Goal: Navigation & Orientation: Find specific page/section

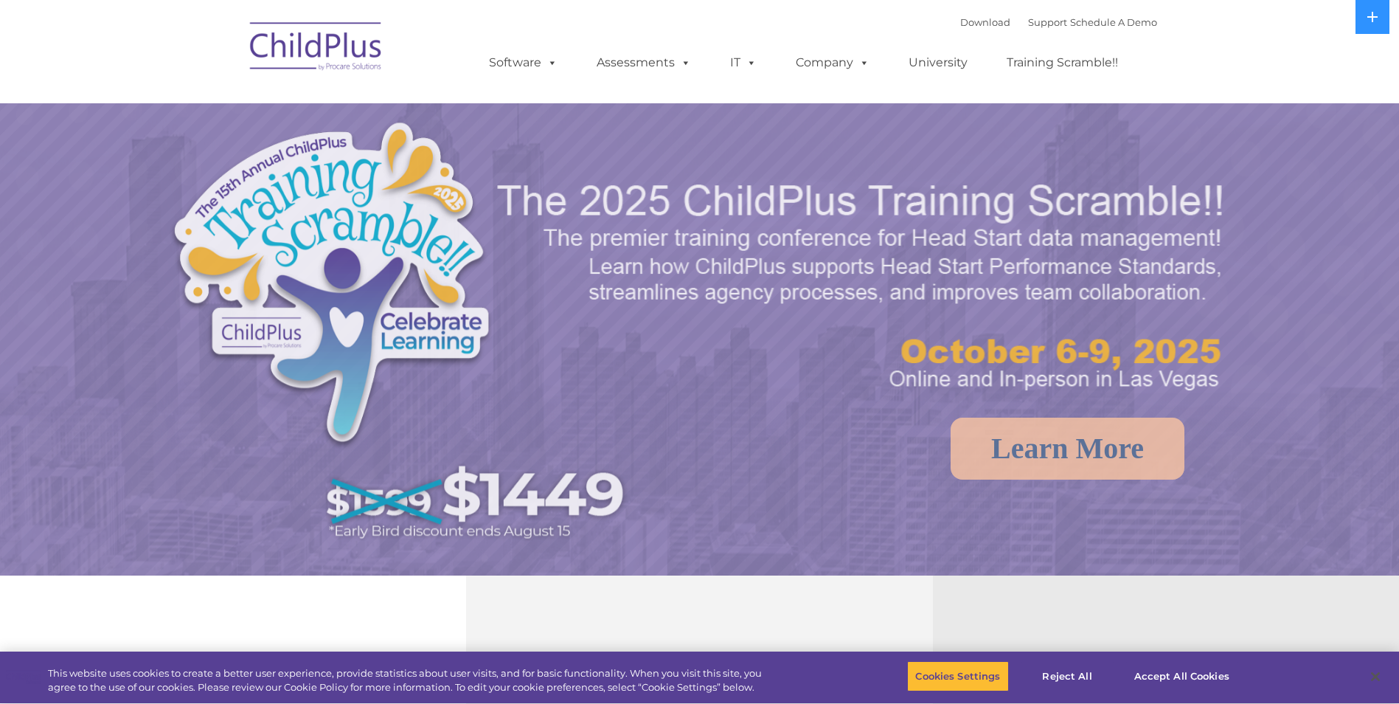
select select "MEDIUM"
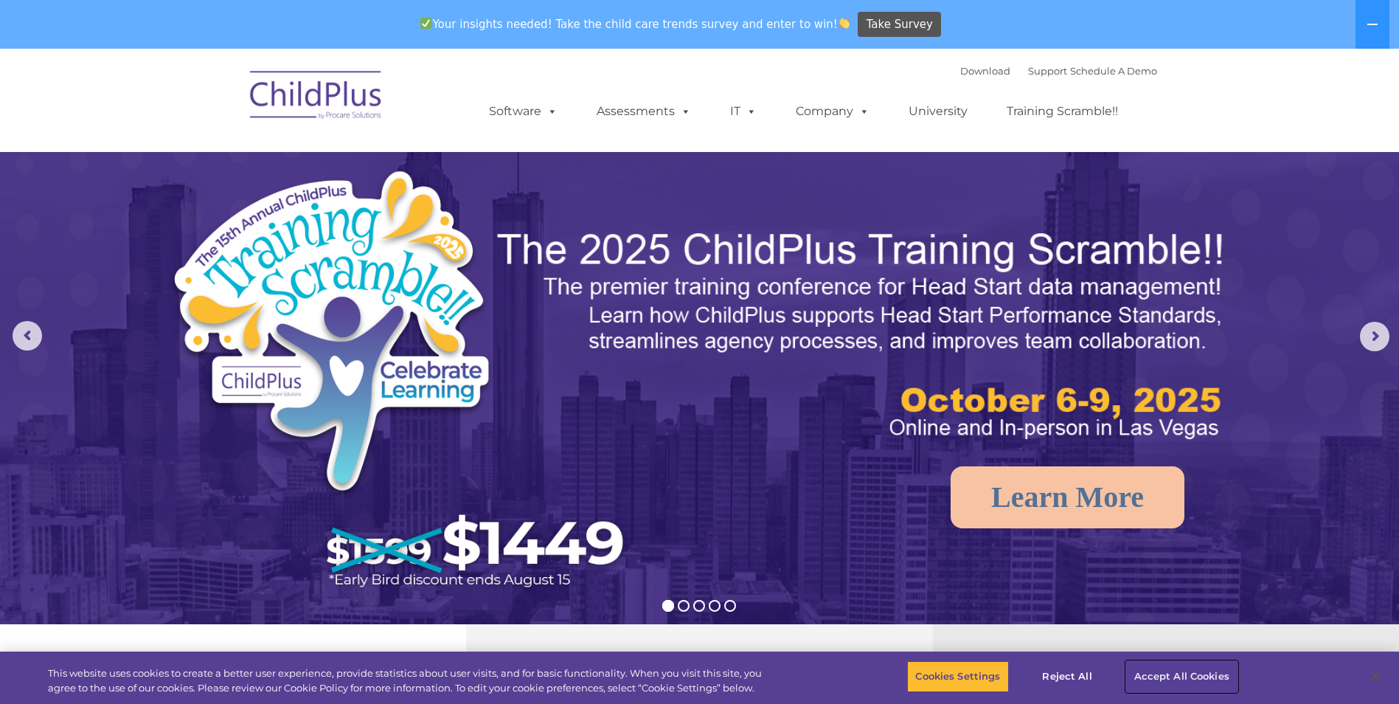
click at [1163, 673] on button "Accept All Cookies" at bounding box center [1181, 676] width 111 height 31
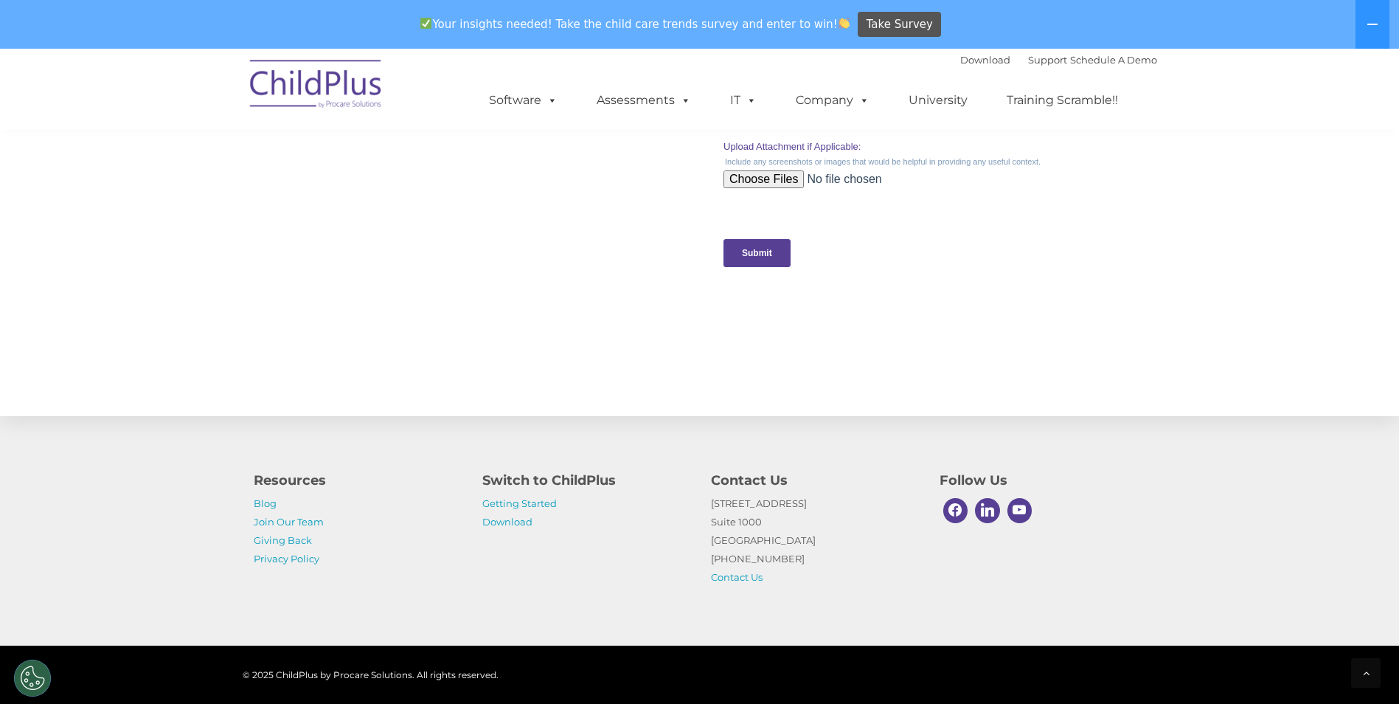
scroll to position [1451, 0]
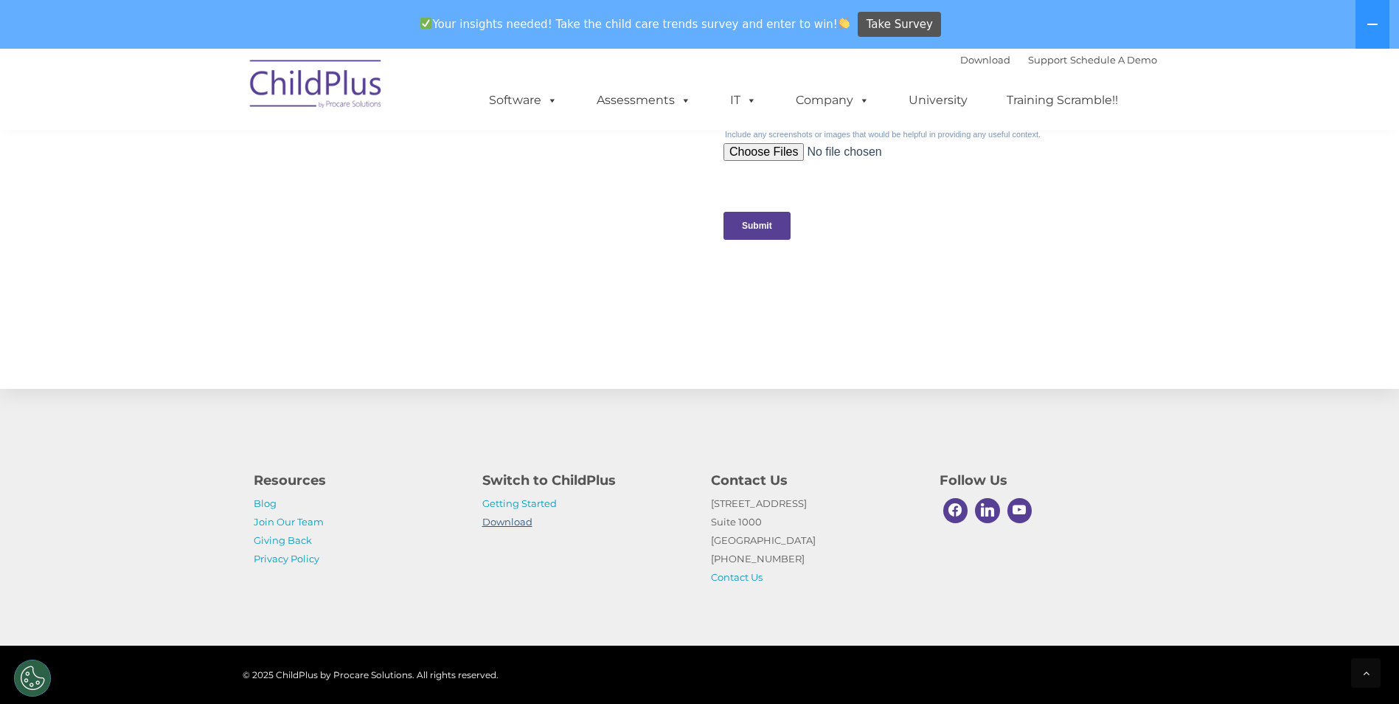
click at [524, 523] on link "Download" at bounding box center [507, 521] width 50 height 12
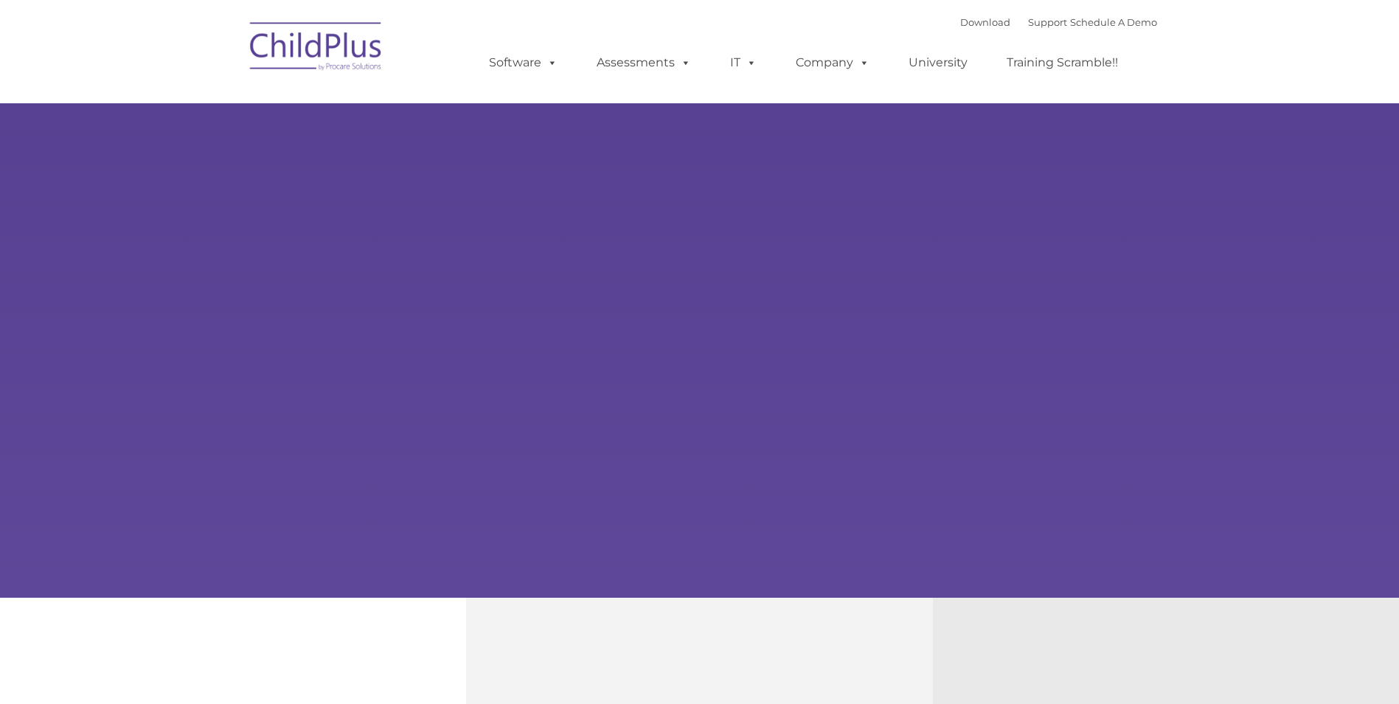
type input ""
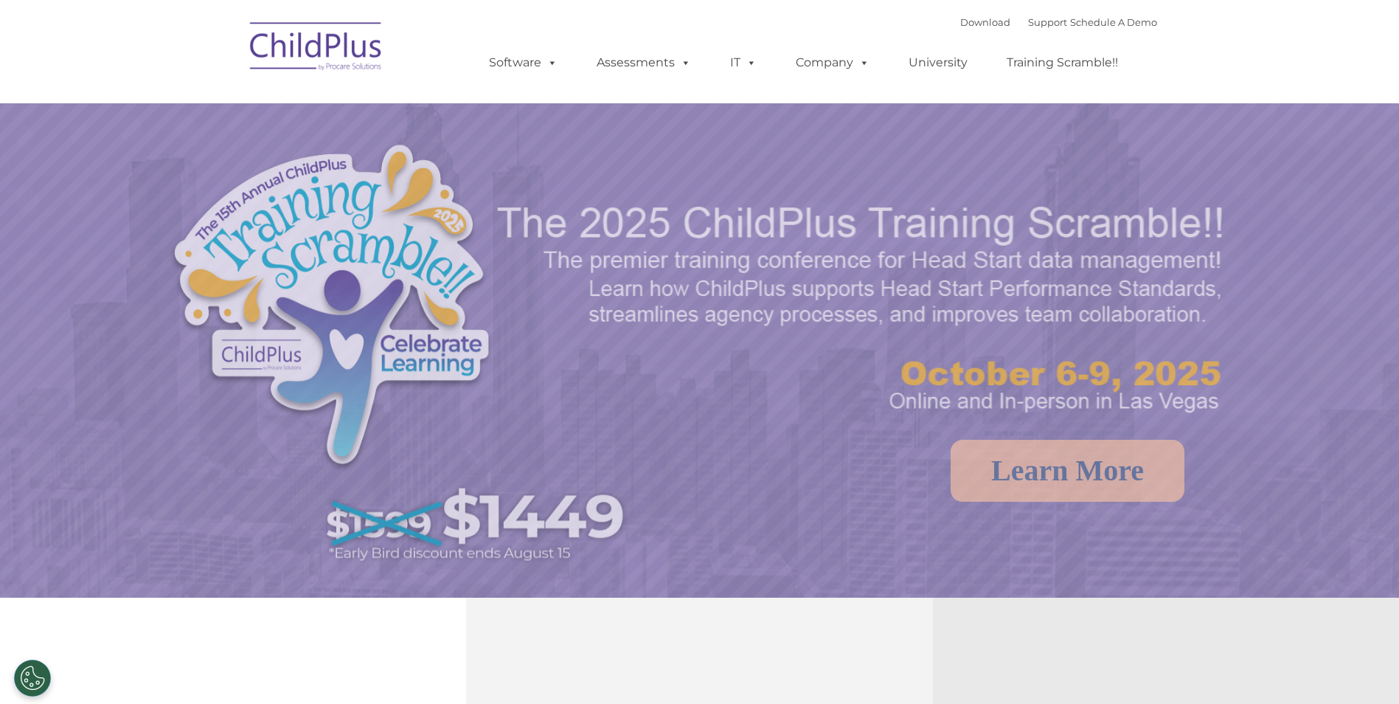
select select "MEDIUM"
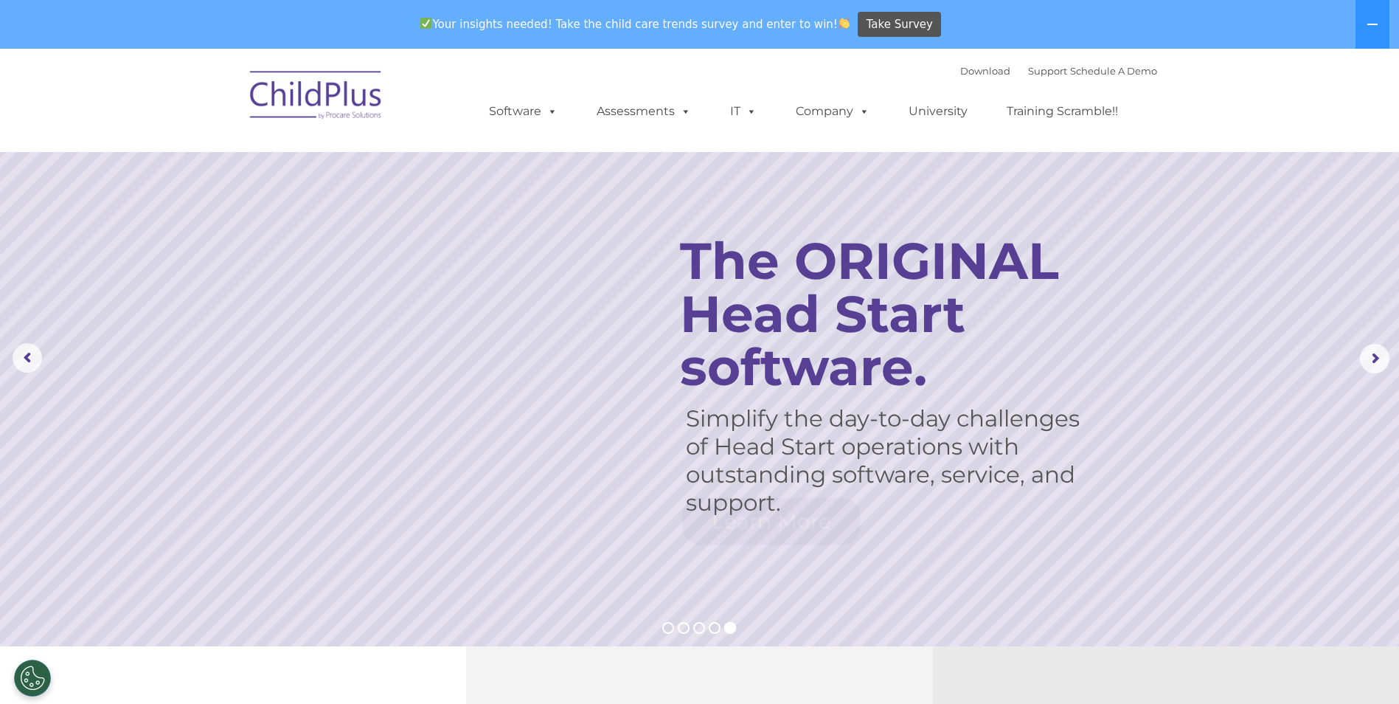
drag, startPoint x: 1409, startPoint y: 24, endPoint x: 899, endPoint y: 68, distance: 512.2
click at [900, 68] on div "Download Support | Schedule A Demo  MENU MENU Software ChildPlus: The original…" at bounding box center [808, 100] width 698 height 81
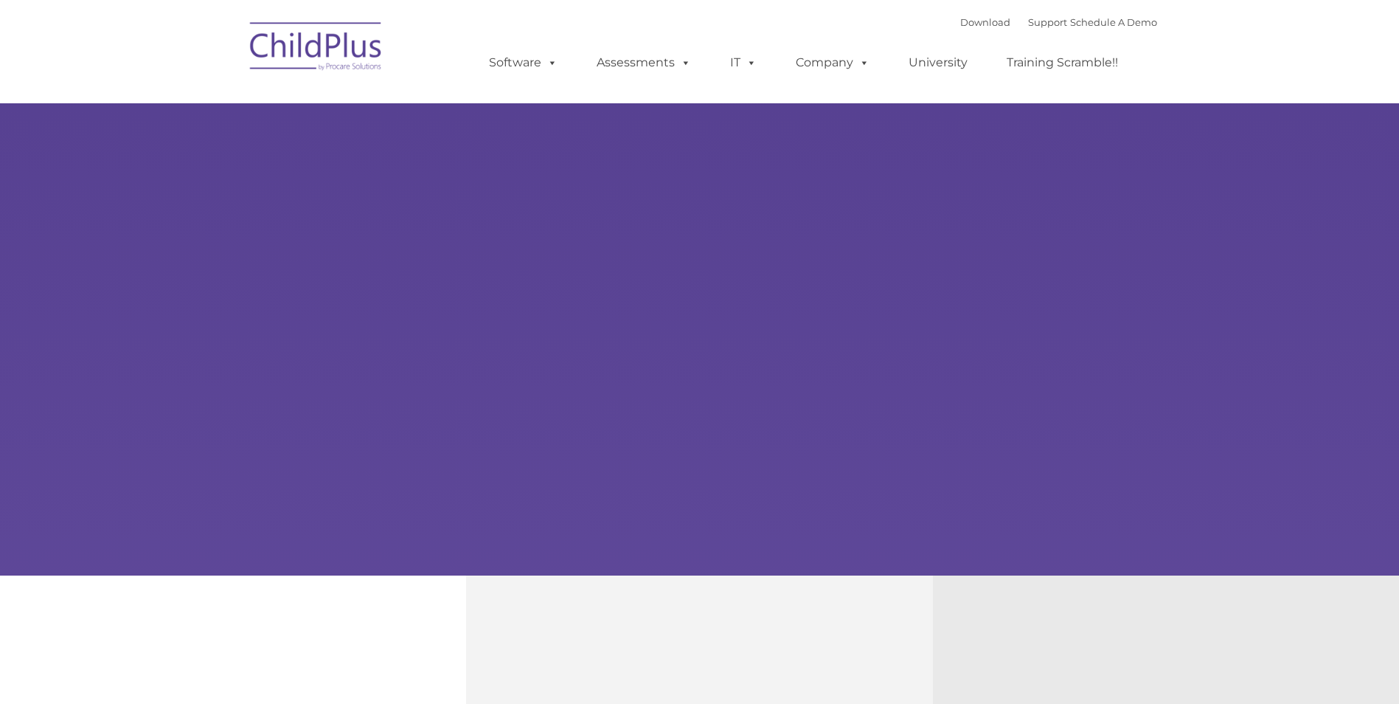
type input ""
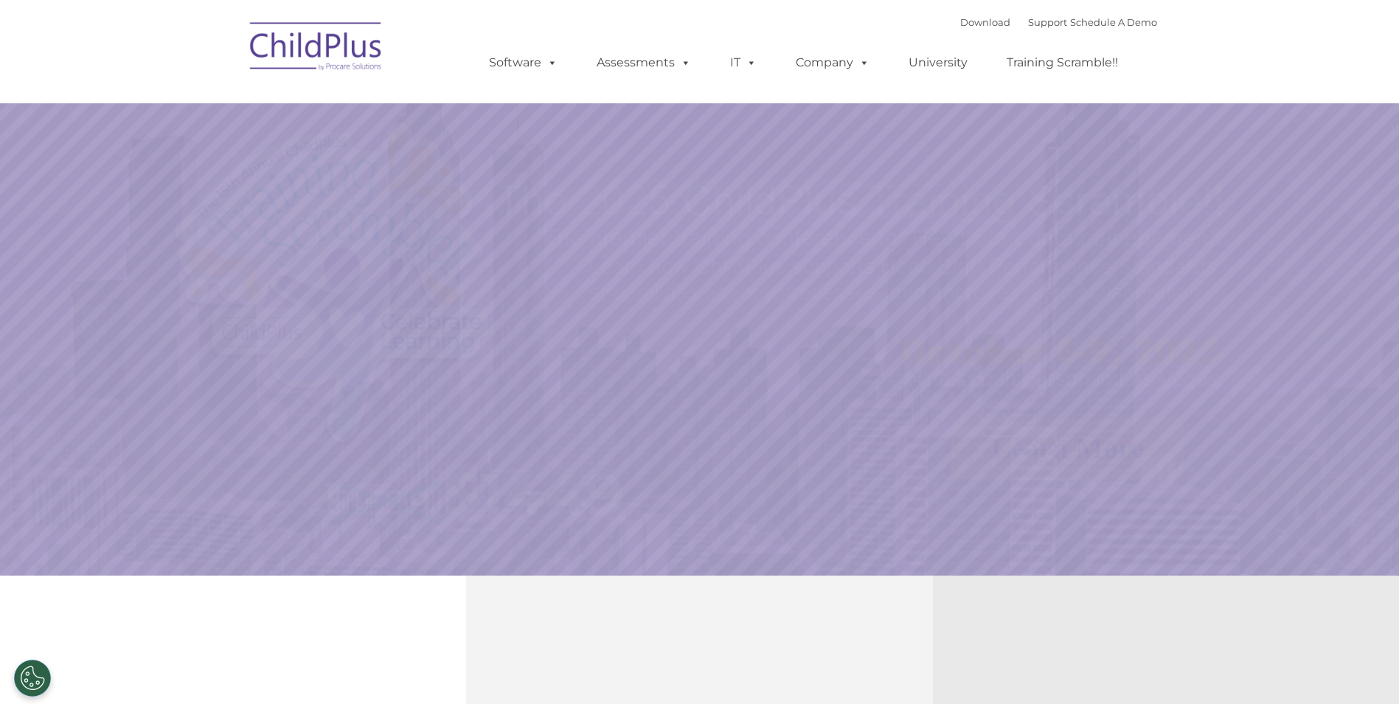
select select "MEDIUM"
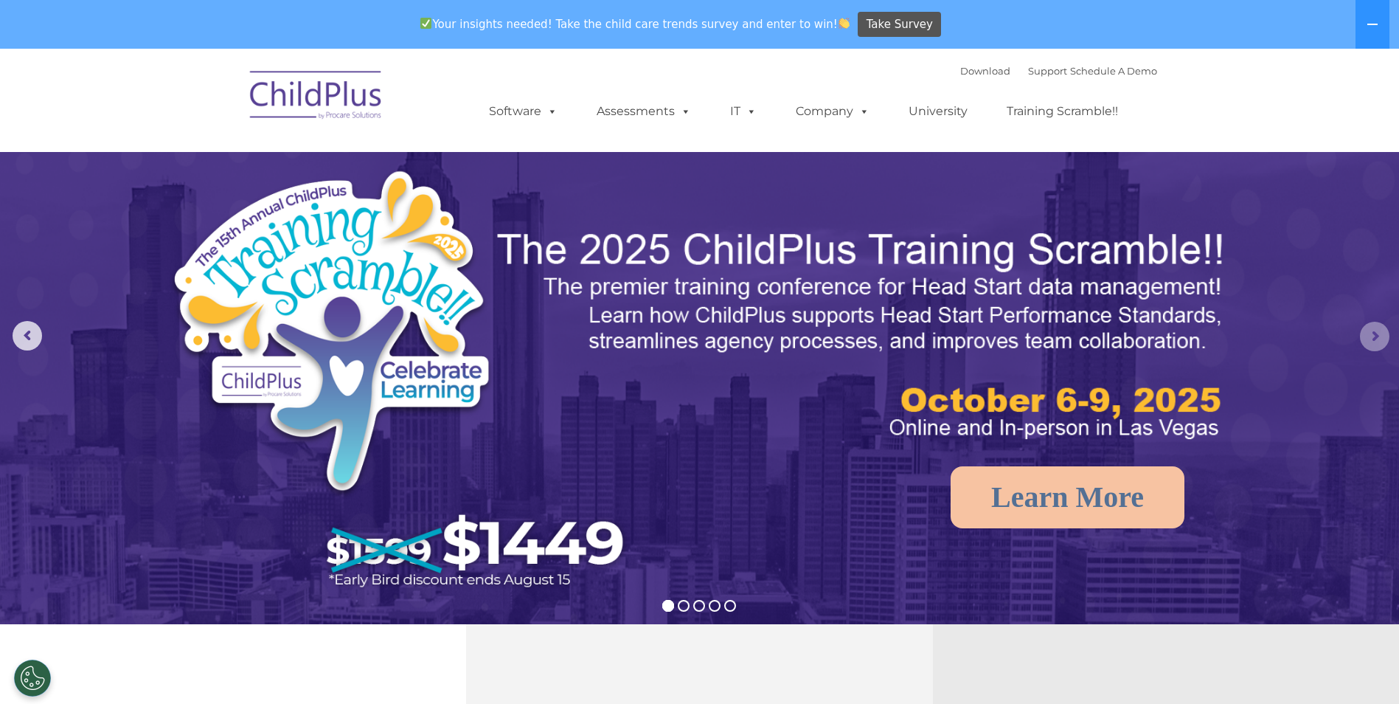
click at [1376, 348] on rs-arrow at bounding box center [1374, 336] width 29 height 29
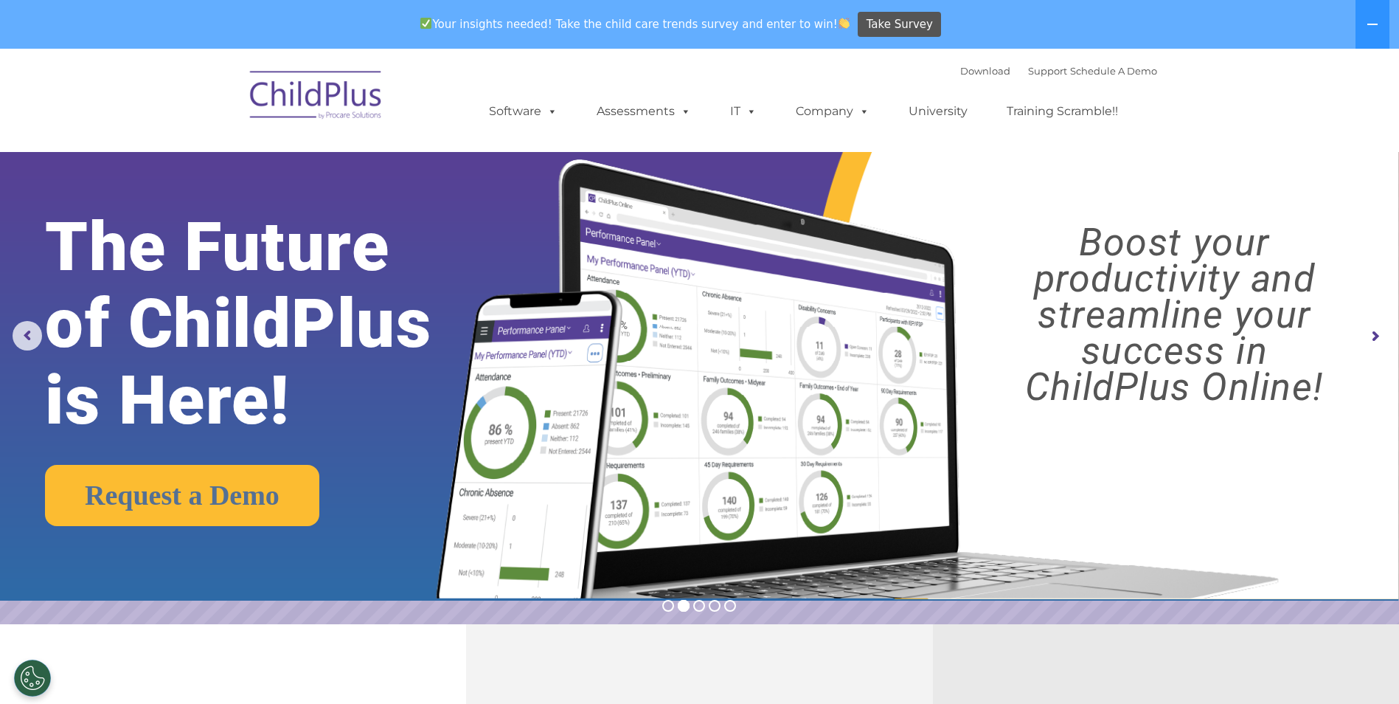
drag, startPoint x: 1372, startPoint y: 333, endPoint x: 1378, endPoint y: 327, distance: 8.3
click at [1376, 328] on rs-arrow at bounding box center [1374, 336] width 29 height 29
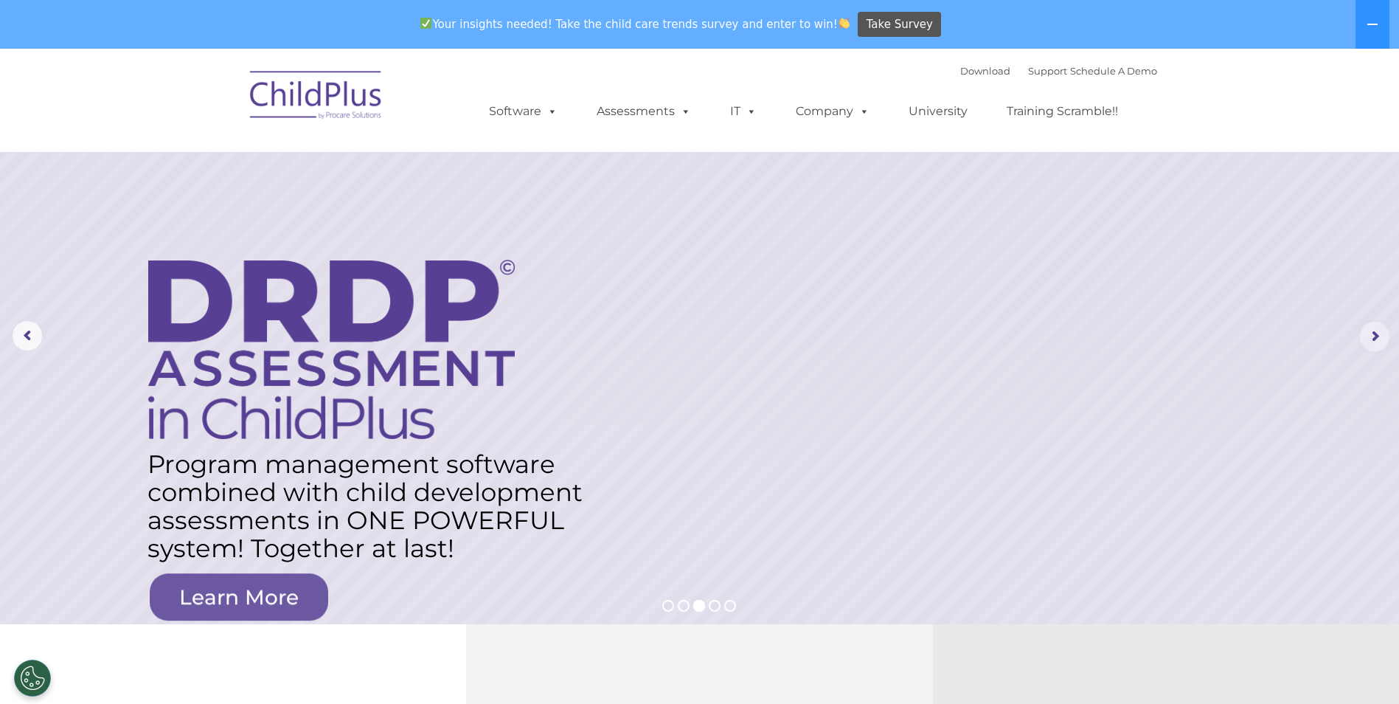
click at [1368, 336] on rs-arrow at bounding box center [1374, 336] width 29 height 29
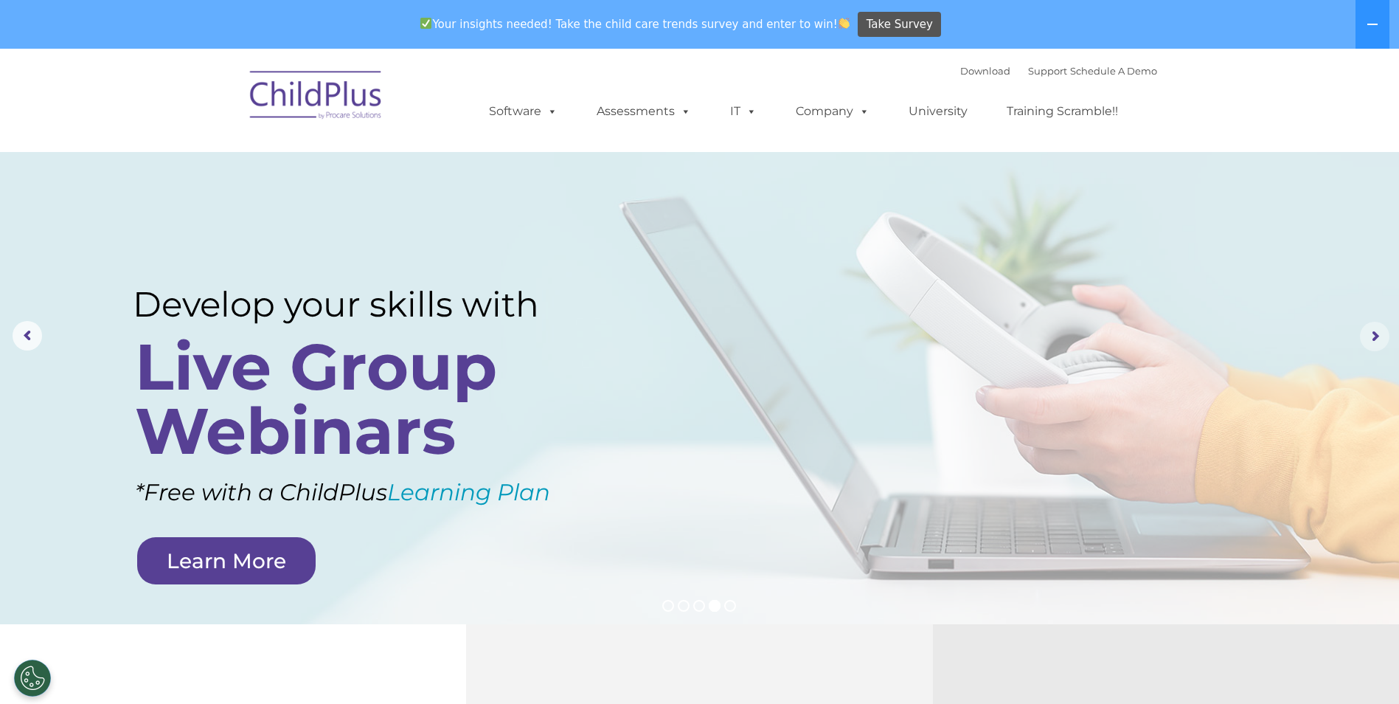
click at [1368, 336] on rs-arrow at bounding box center [1374, 336] width 29 height 29
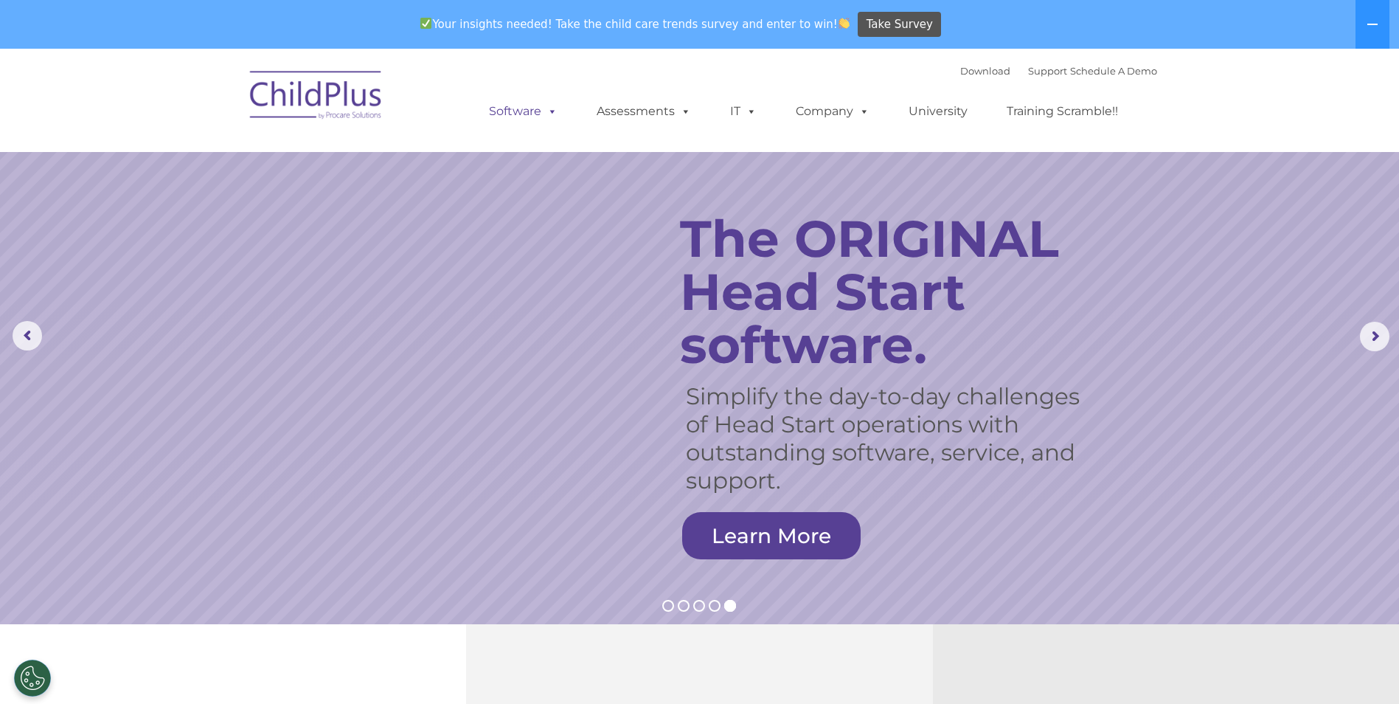
click at [544, 113] on span at bounding box center [549, 111] width 16 height 14
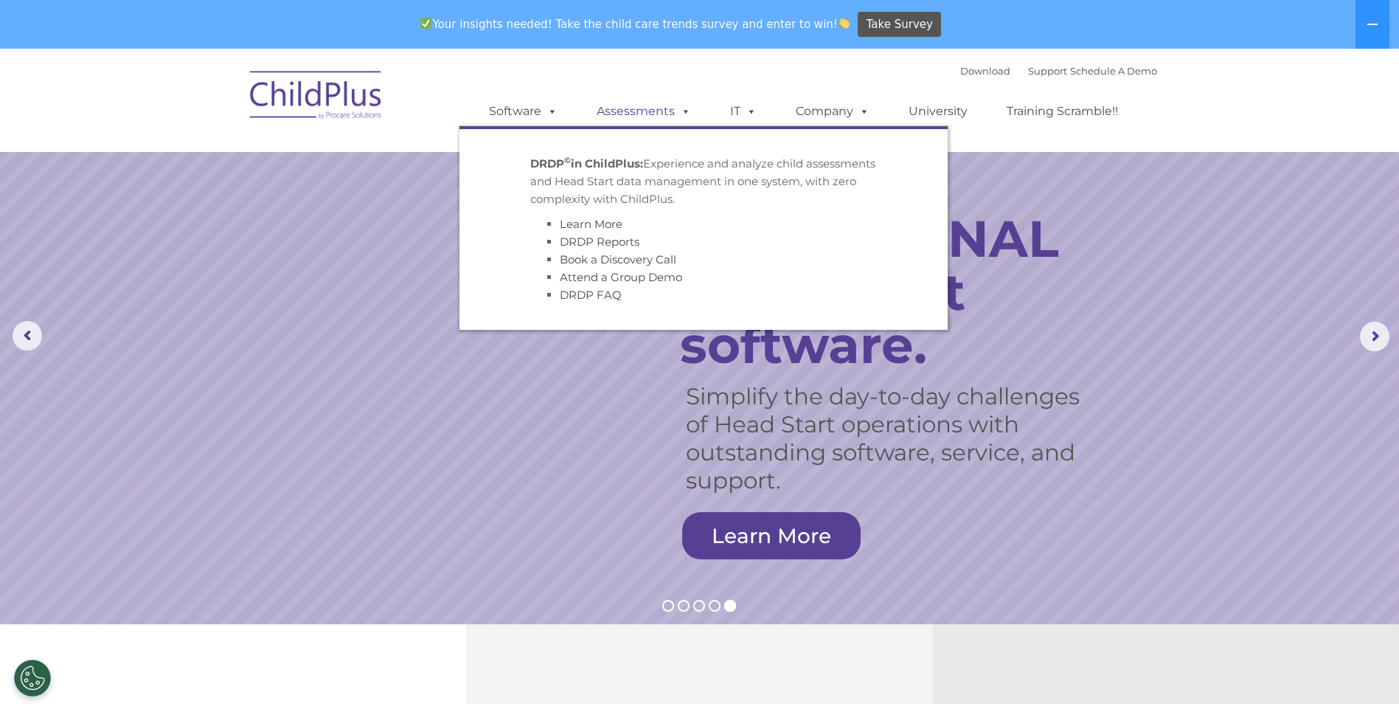
click at [614, 111] on link "Assessments" at bounding box center [644, 111] width 124 height 29
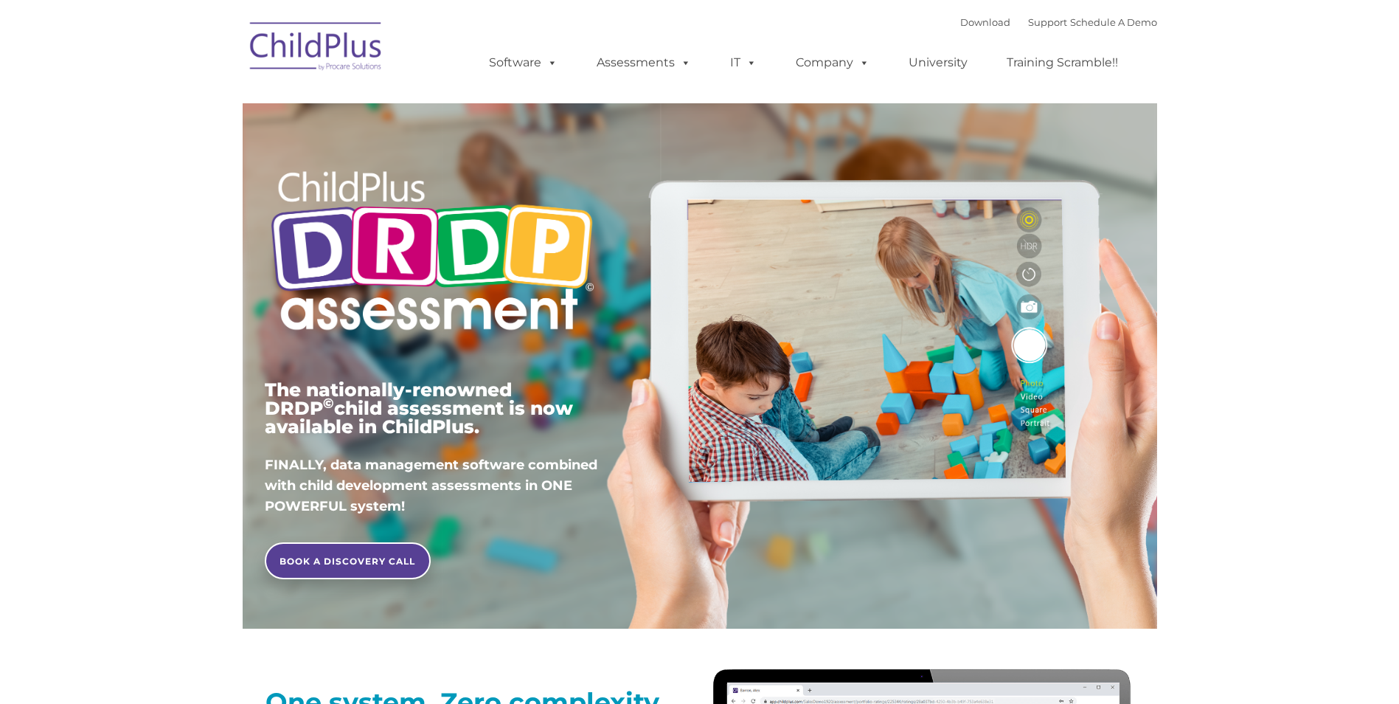
type input ""
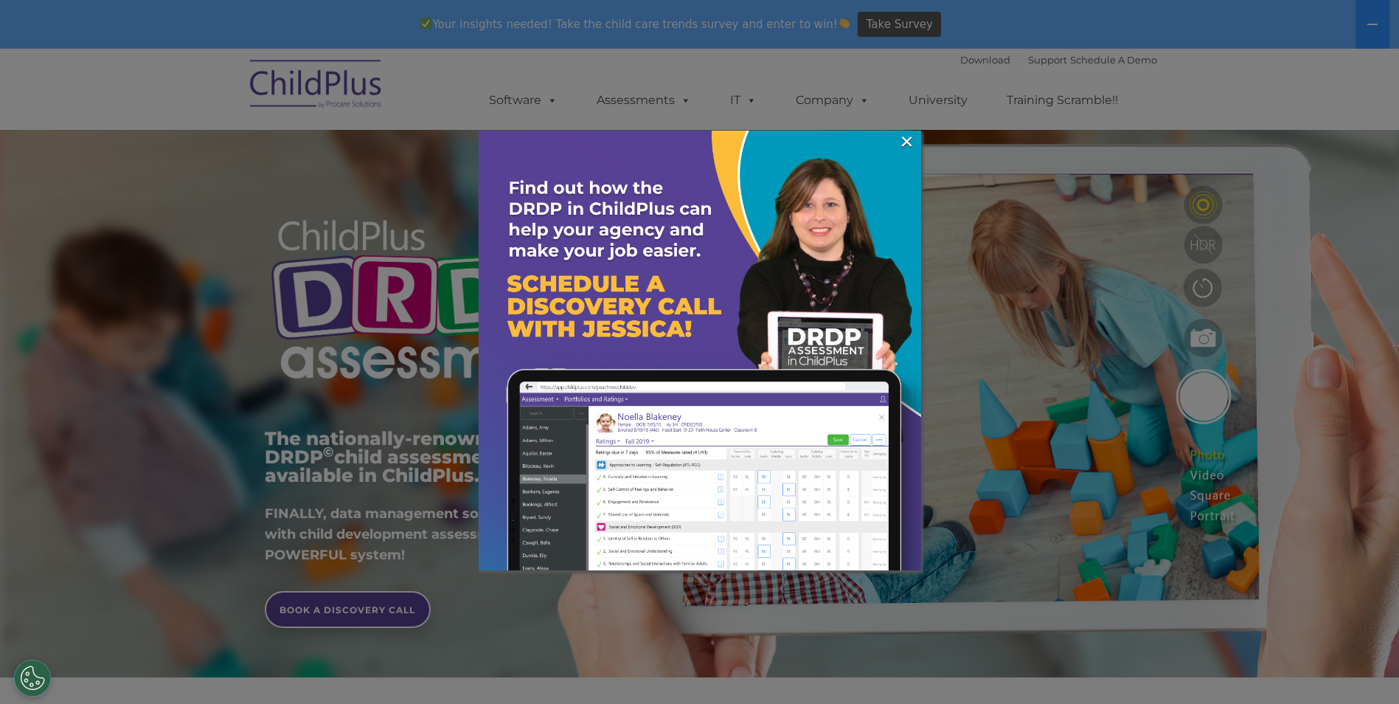
click at [667, 97] on div at bounding box center [699, 352] width 1399 height 704
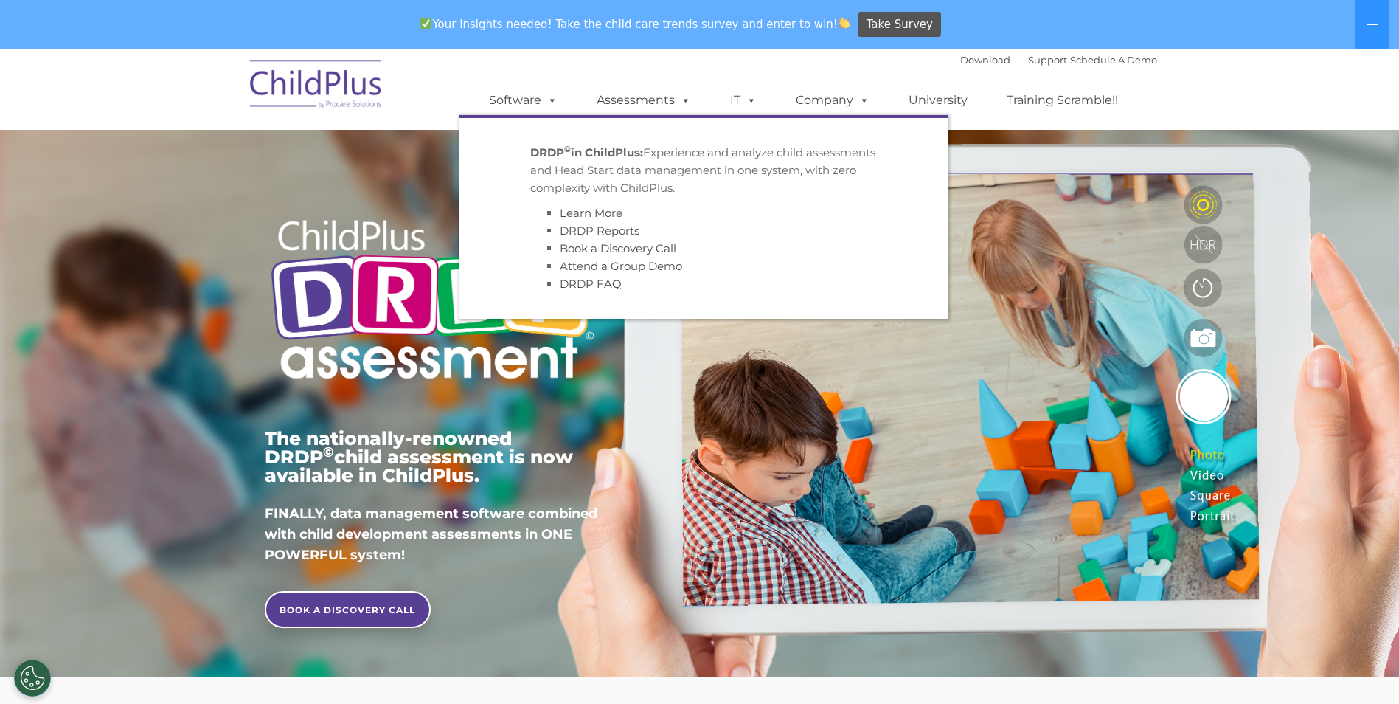
click at [667, 97] on link "Assessments" at bounding box center [644, 100] width 124 height 29
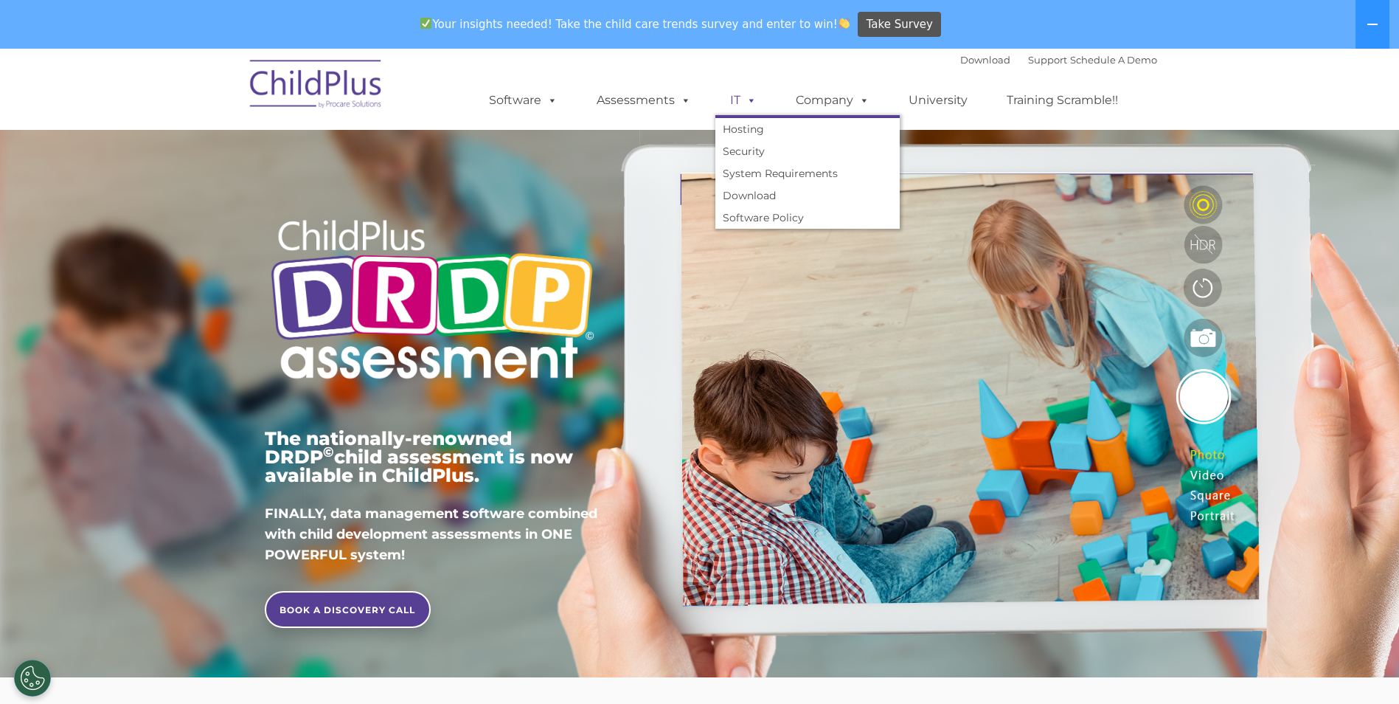
click at [732, 99] on link "IT" at bounding box center [743, 100] width 56 height 29
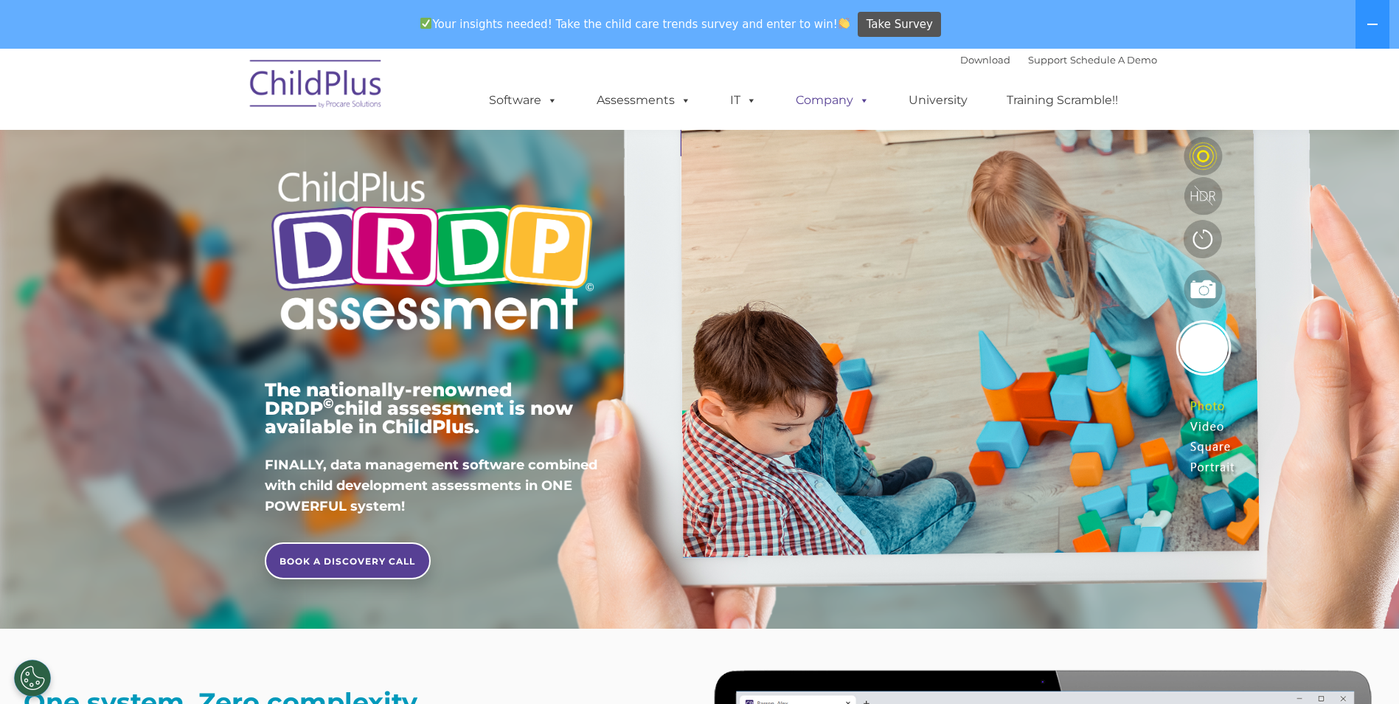
click at [842, 104] on link "Company" at bounding box center [832, 100] width 103 height 29
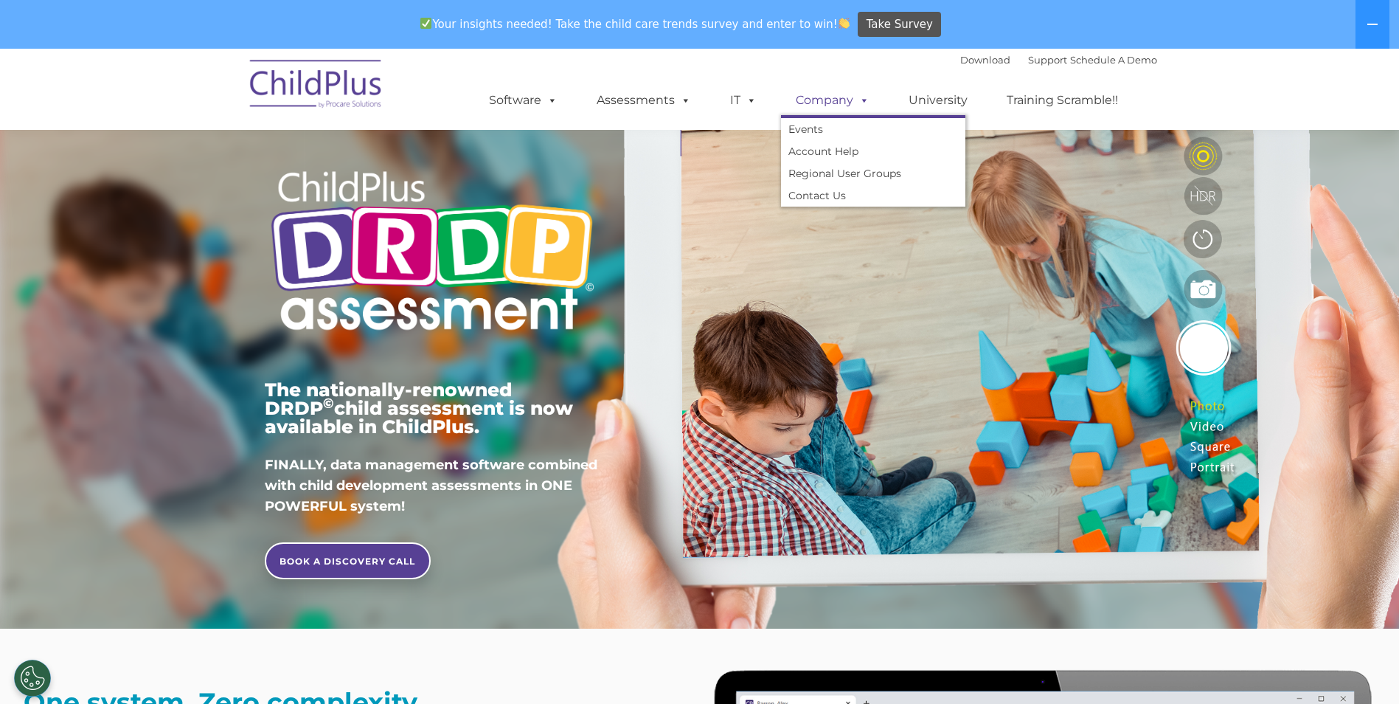
drag, startPoint x: 858, startPoint y: 102, endPoint x: 848, endPoint y: 112, distance: 14.6
click at [856, 103] on span at bounding box center [861, 100] width 16 height 14
click at [811, 145] on link "Account Help" at bounding box center [873, 151] width 184 height 22
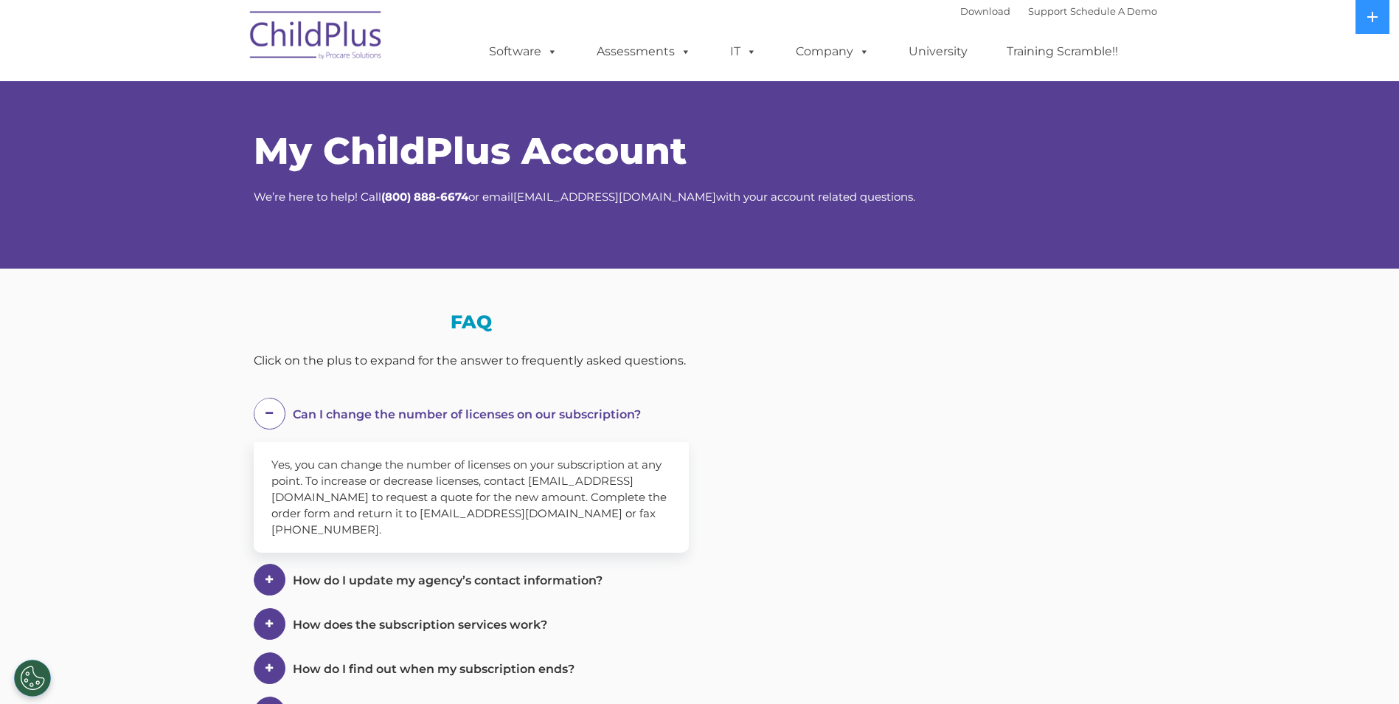
select select "MEDIUM"
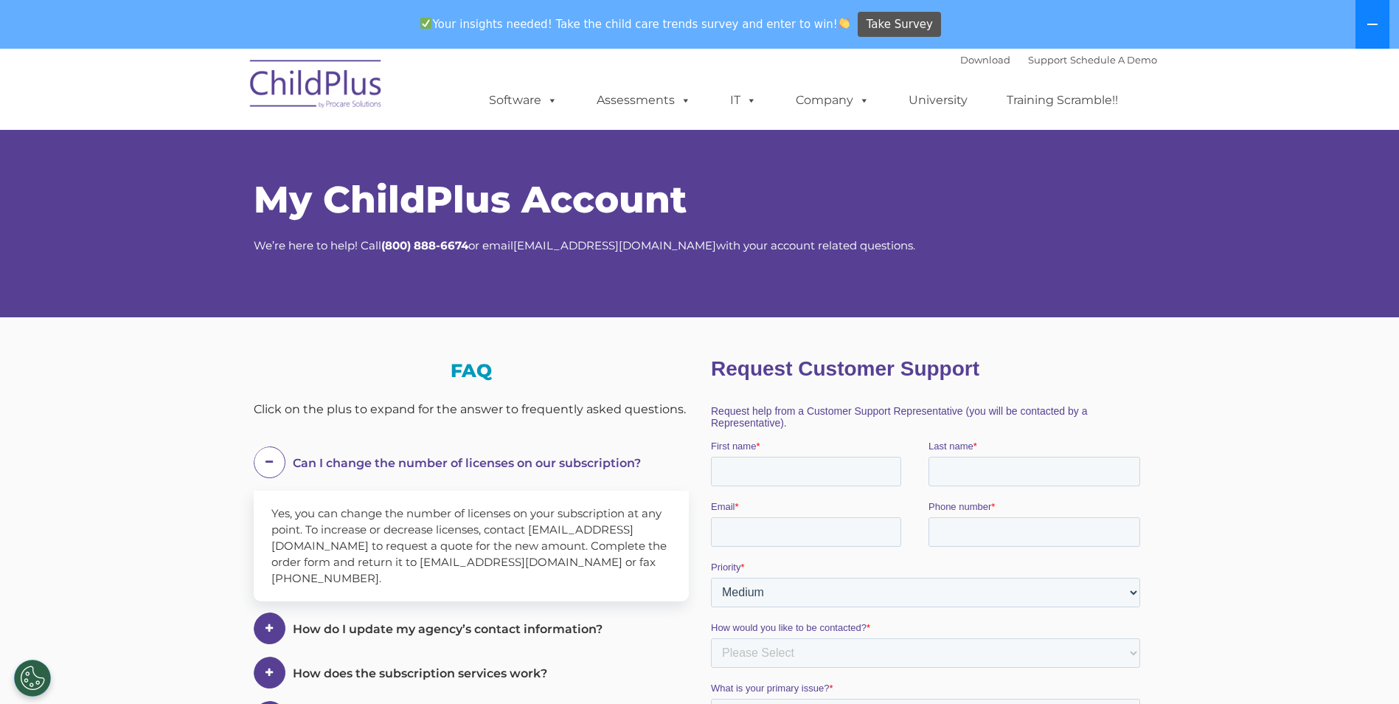
click at [1359, 32] on button at bounding box center [1372, 24] width 34 height 49
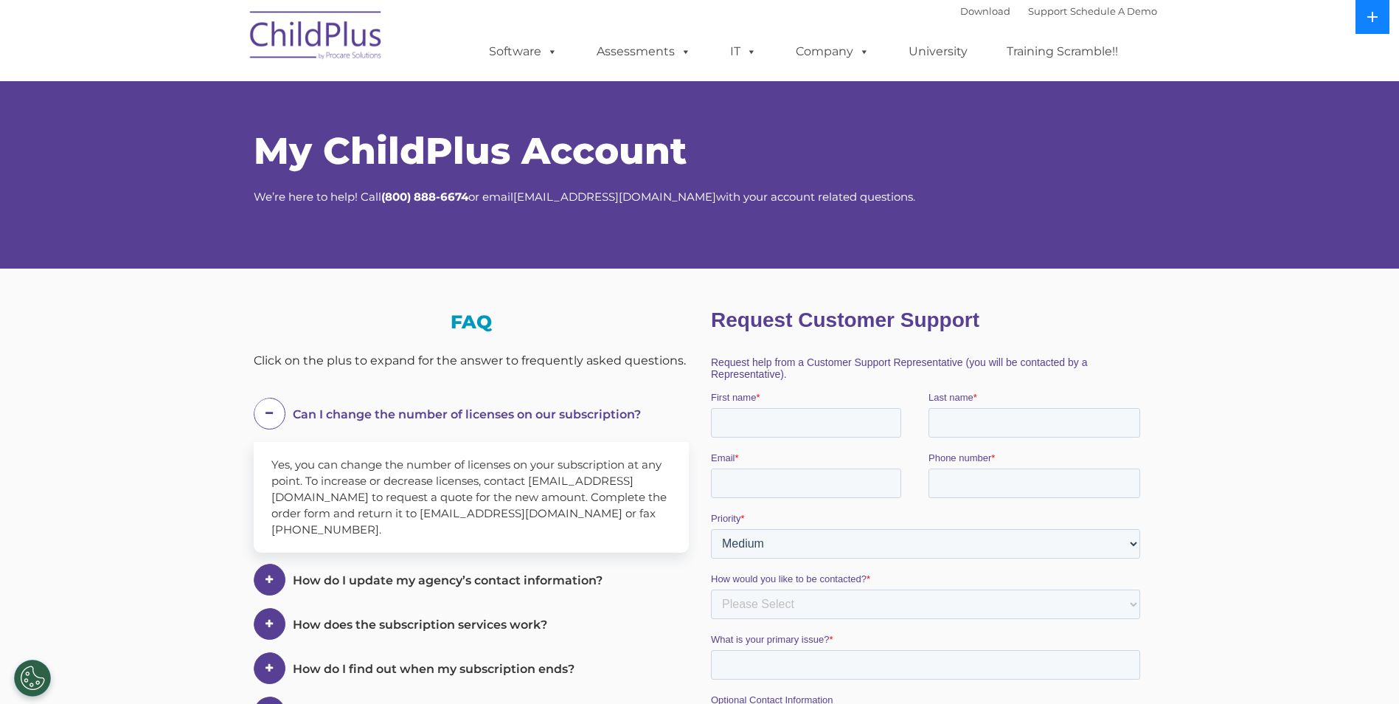
click at [1365, 10] on button at bounding box center [1372, 17] width 34 height 34
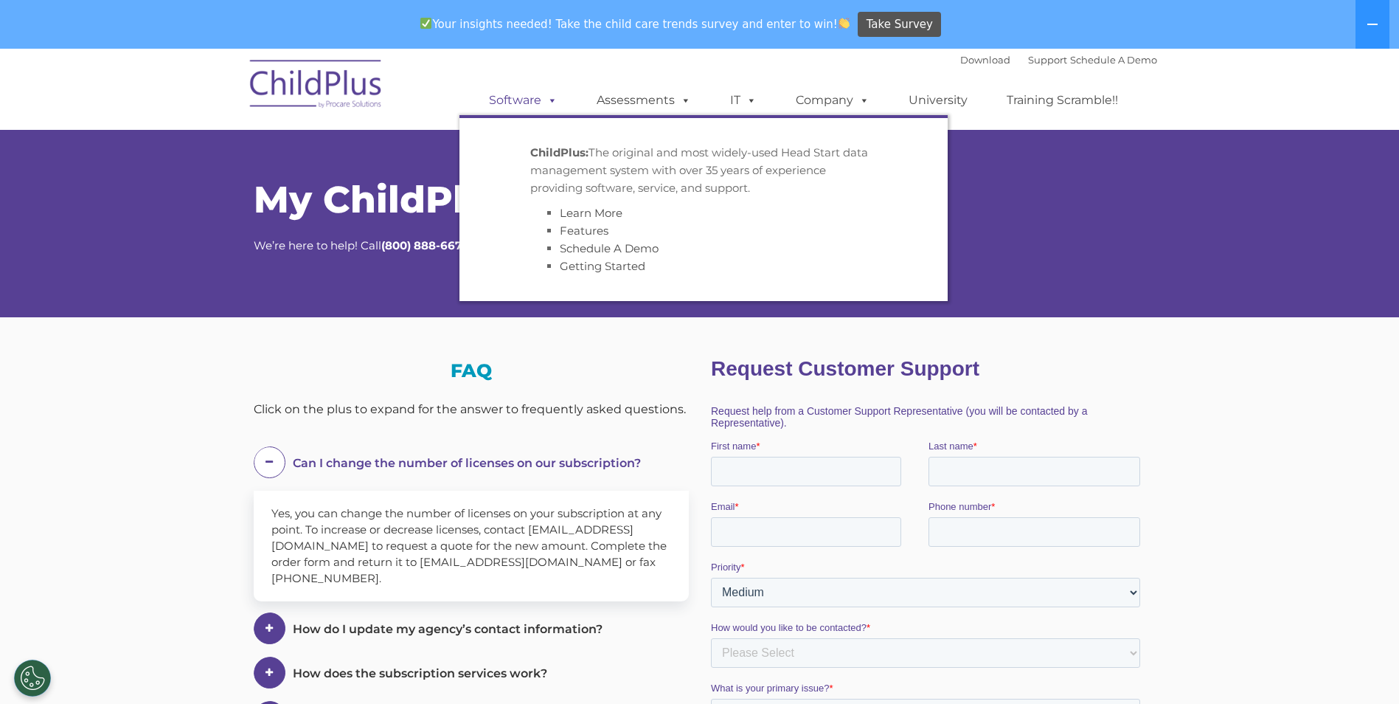
click at [501, 99] on link "Software" at bounding box center [523, 100] width 98 height 29
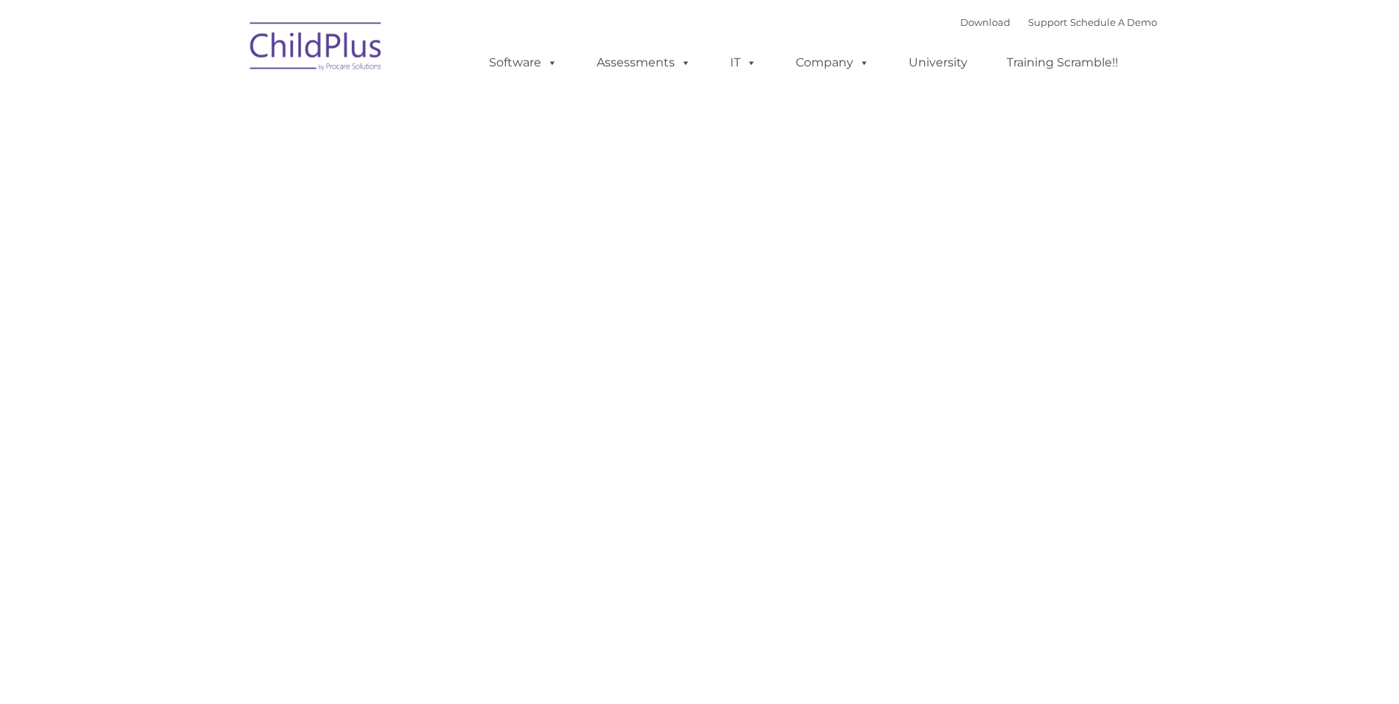
type input ""
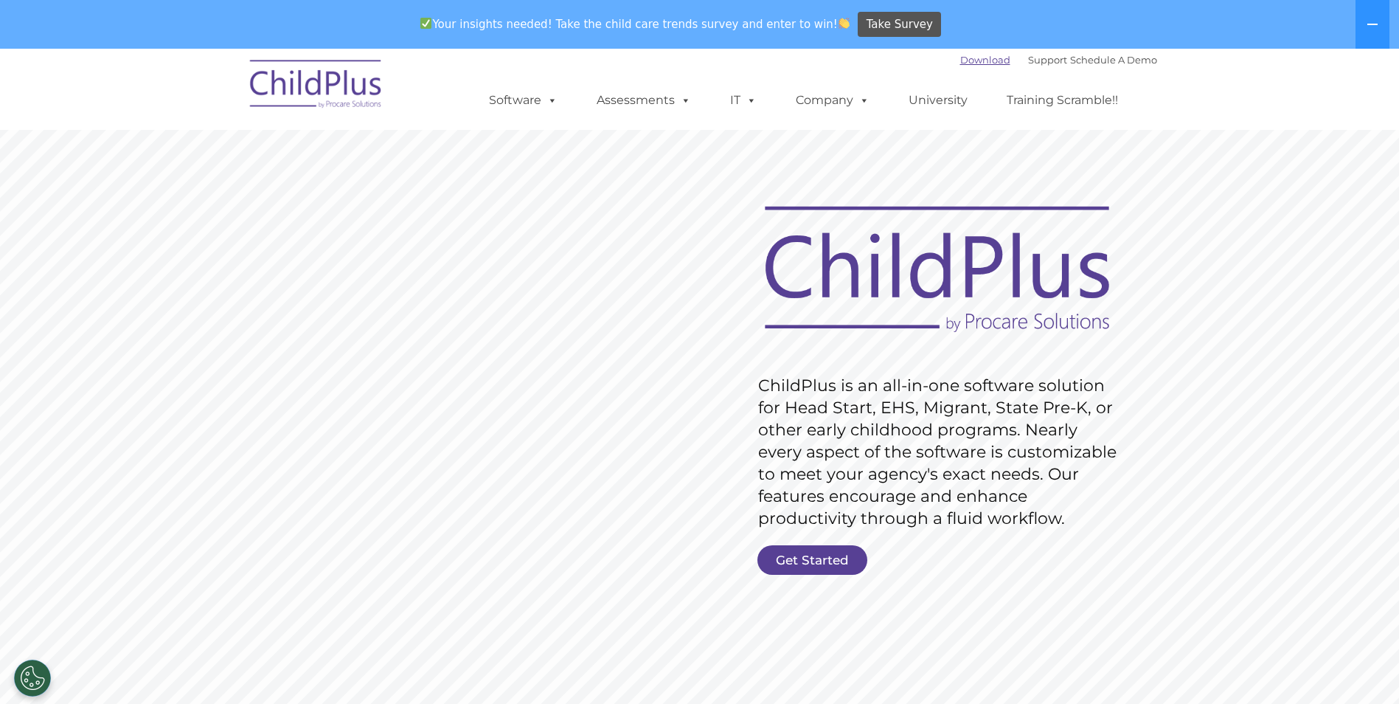
click at [967, 62] on link "Download" at bounding box center [985, 60] width 50 height 12
